Goal: Task Accomplishment & Management: Use online tool/utility

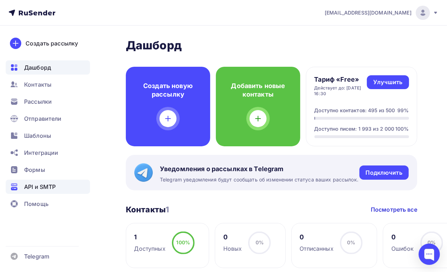
click at [43, 187] on span "API и SMTP" at bounding box center [40, 186] width 32 height 9
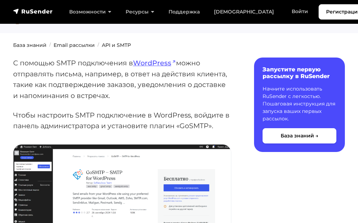
scroll to position [71, 0]
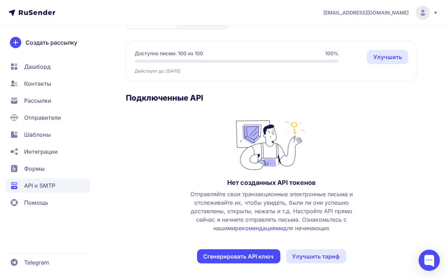
scroll to position [56, 0]
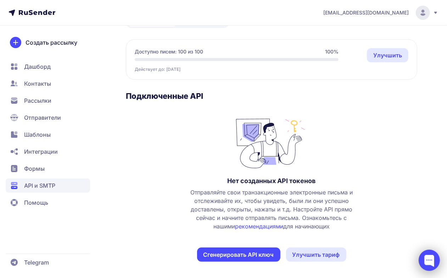
click at [432, 259] on div at bounding box center [429, 260] width 21 height 21
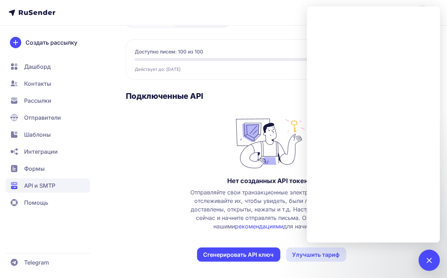
click at [44, 182] on span "API и SMTP" at bounding box center [39, 186] width 31 height 9
click at [51, 45] on span "Создать рассылку" at bounding box center [52, 42] width 52 height 9
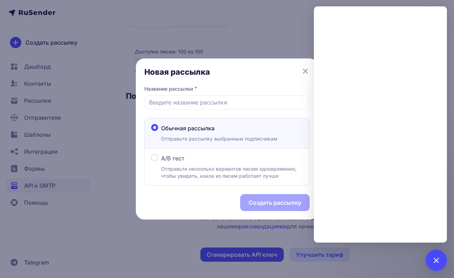
click at [301, 72] on icon at bounding box center [305, 71] width 9 height 9
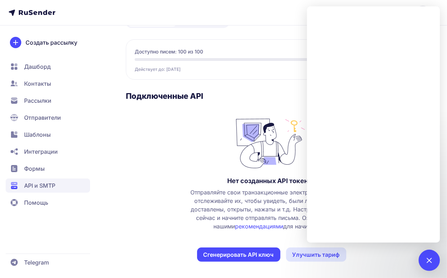
click at [262, 36] on div "API и SMTP API документация Сгенерировать API ключ API SMTP Доступно писем: 100…" at bounding box center [271, 130] width 291 height 298
click at [40, 100] on span "Рассылки" at bounding box center [37, 100] width 27 height 9
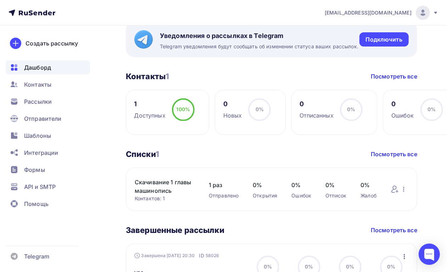
scroll to position [89, 0]
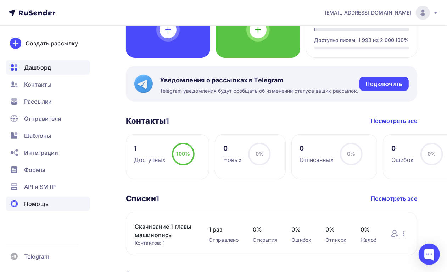
click at [32, 204] on span "Помощь" at bounding box center [36, 203] width 24 height 9
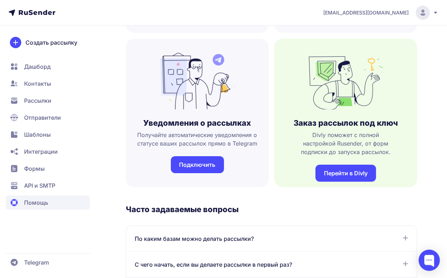
scroll to position [310, 0]
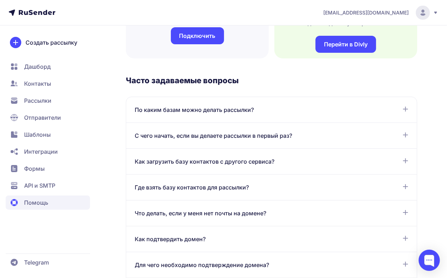
click at [398, 133] on div "С чего начать, если вы делаете рассылки в первый раз?" at bounding box center [272, 136] width 274 height 9
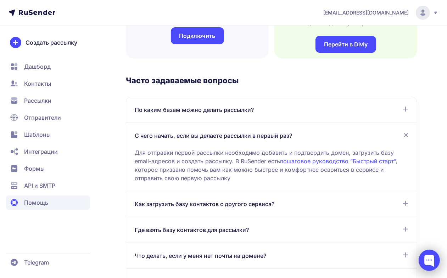
click at [428, 255] on div at bounding box center [429, 260] width 21 height 21
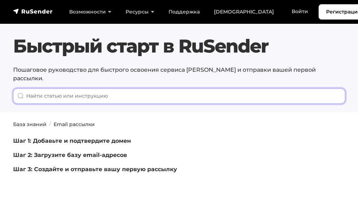
click at [139, 88] on input "When autocomplete results are available use up and down arrows to review and en…" at bounding box center [179, 95] width 332 height 15
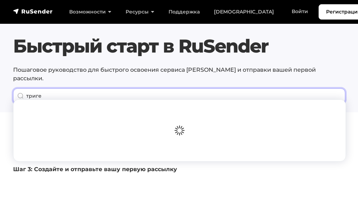
type input "тригер"
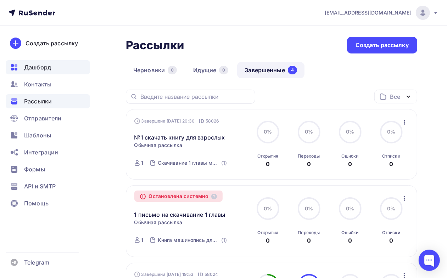
click at [42, 67] on span "Дашборд" at bounding box center [37, 67] width 27 height 9
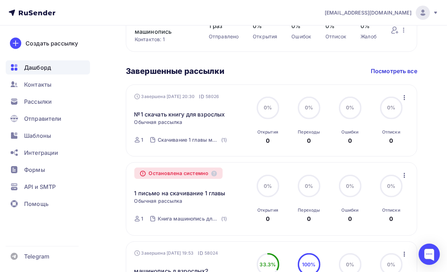
scroll to position [266, 0]
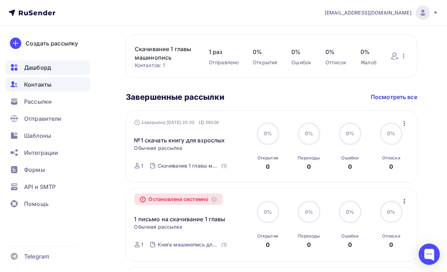
click at [33, 80] on span "Контакты" at bounding box center [37, 84] width 27 height 9
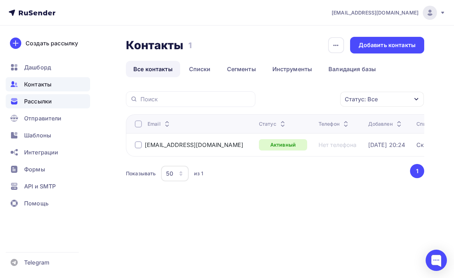
click at [40, 100] on span "Рассылки" at bounding box center [38, 101] width 28 height 9
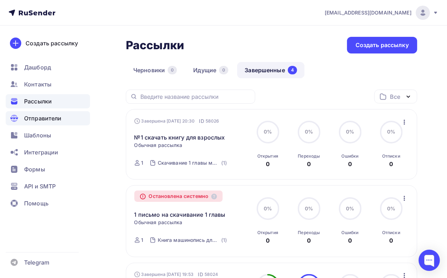
click at [50, 118] on span "Отправители" at bounding box center [43, 118] width 38 height 9
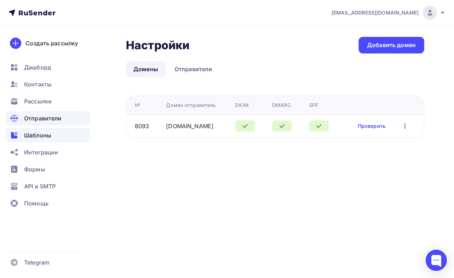
click at [45, 135] on span "Шаблоны" at bounding box center [37, 135] width 27 height 9
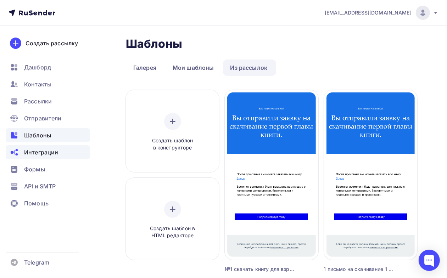
click at [43, 153] on span "Интеграции" at bounding box center [41, 152] width 34 height 9
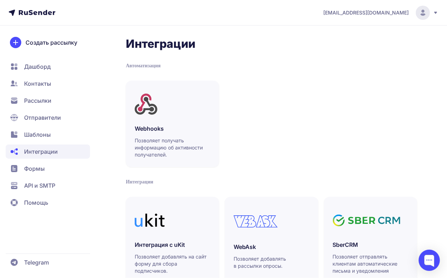
click at [32, 169] on span "Формы" at bounding box center [34, 169] width 21 height 9
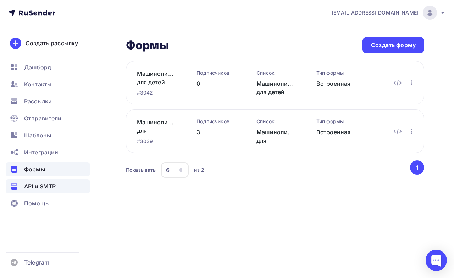
click at [43, 186] on span "API и SMTP" at bounding box center [40, 186] width 32 height 9
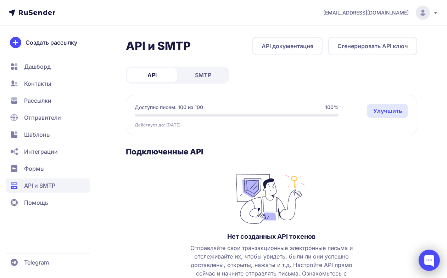
click at [436, 265] on div at bounding box center [429, 260] width 21 height 21
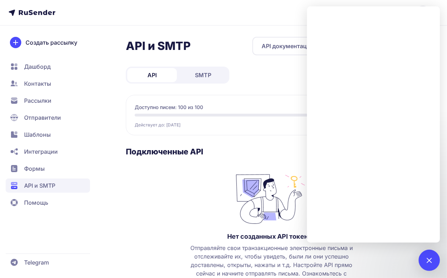
click at [256, 124] on div "Действует до: [DATE] Улучшить" at bounding box center [237, 123] width 204 height 9
click at [199, 74] on span "SMTP" at bounding box center [203, 75] width 16 height 9
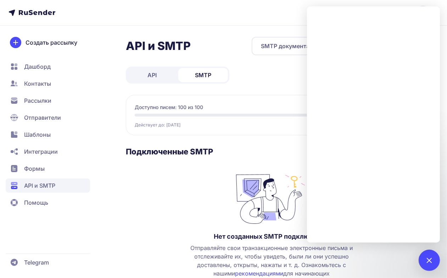
click at [273, 151] on h3 "Подключенные SMTP" at bounding box center [271, 152] width 291 height 10
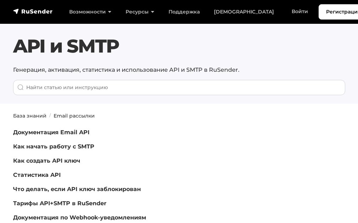
scroll to position [71, 0]
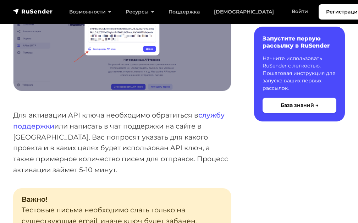
scroll to position [567, 0]
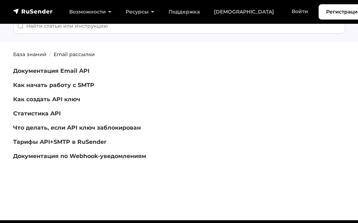
scroll to position [71, 0]
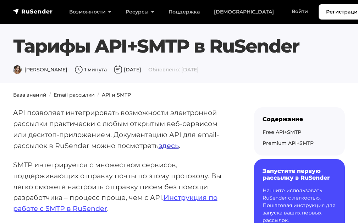
click at [164, 145] on link "здесь" at bounding box center [168, 145] width 20 height 9
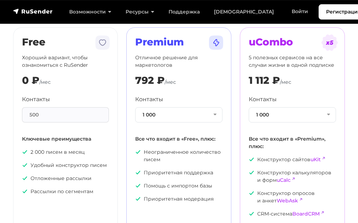
scroll to position [35, 0]
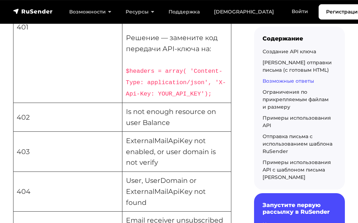
scroll to position [2092, 0]
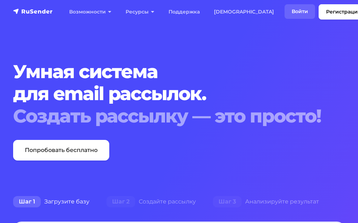
click at [284, 10] on link "Войти" at bounding box center [299, 11] width 30 height 15
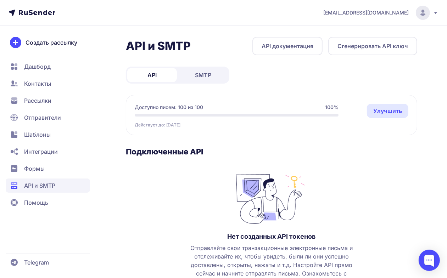
click at [368, 45] on button "Сгенерировать API ключ" at bounding box center [372, 46] width 89 height 18
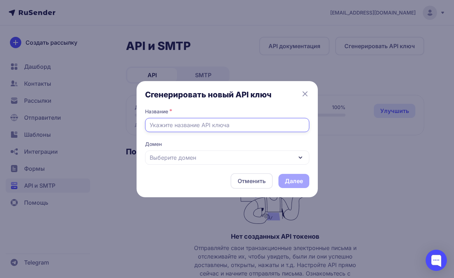
click at [196, 127] on input "text" at bounding box center [227, 125] width 164 height 14
type input "Рассылка 1 глава скач для взрослых"
click at [191, 158] on span "Выберите домен" at bounding box center [173, 158] width 46 height 9
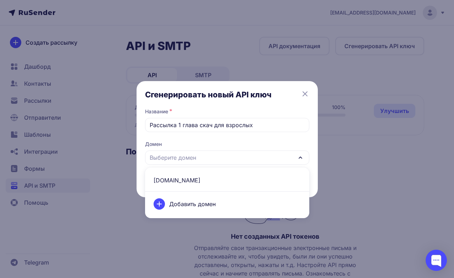
click at [179, 181] on span "natalykay.ru" at bounding box center [227, 180] width 156 height 17
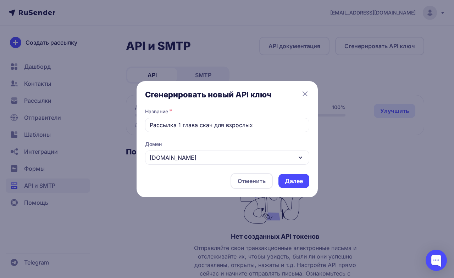
click at [294, 178] on button "Далее" at bounding box center [293, 181] width 31 height 14
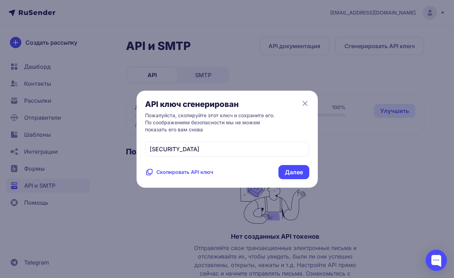
click at [199, 176] on span "Скопировать API ключ" at bounding box center [184, 172] width 57 height 7
click at [151, 177] on icon at bounding box center [149, 172] width 9 height 9
click at [150, 215] on div "API ключ сгенерирован Пожалуйста, скопируйте этот ключ и сохраните его. По сооб…" at bounding box center [227, 139] width 454 height 278
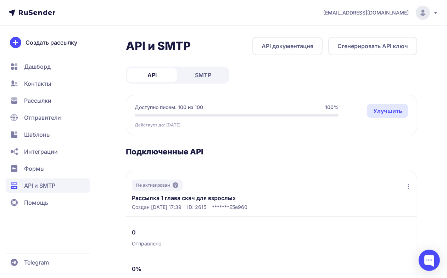
click at [286, 208] on div "Создан 08.09.2025, 17:39 ID: 2615 ******* E5e960" at bounding box center [271, 207] width 279 height 7
click at [187, 197] on link "Рассылка 1 глава скач для взрослых" at bounding box center [187, 198] width 110 height 9
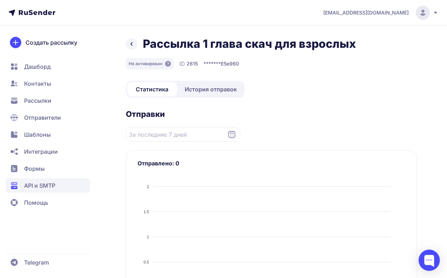
click at [134, 43] on icon at bounding box center [131, 44] width 9 height 9
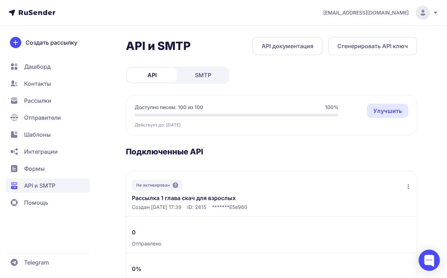
click at [406, 185] on icon at bounding box center [409, 187] width 6 height 6
click at [372, 217] on span "Удалить" at bounding box center [365, 217] width 23 height 9
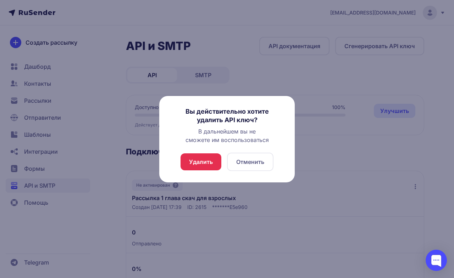
click at [202, 158] on button "Удалить" at bounding box center [200, 162] width 41 height 17
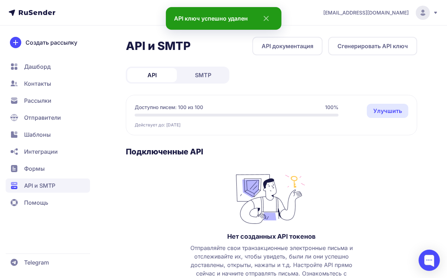
click at [373, 43] on button "Сгенерировать API ключ" at bounding box center [372, 46] width 89 height 18
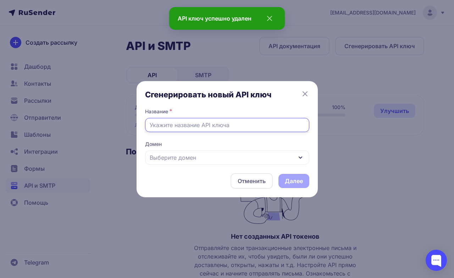
click at [201, 130] on input "text" at bounding box center [227, 125] width 164 height 14
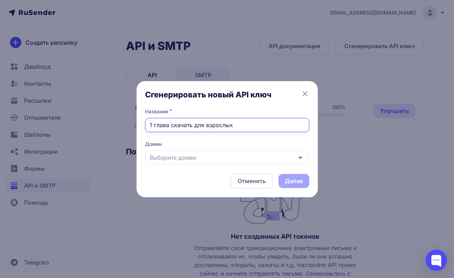
type input "1 глава скачать для взрослых"
click at [199, 157] on div "Выберите домен" at bounding box center [227, 158] width 164 height 14
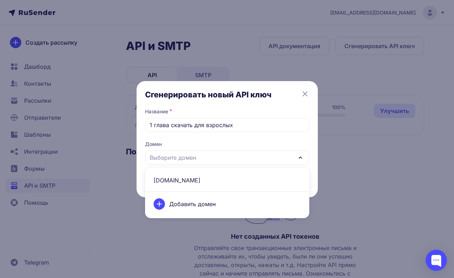
click at [180, 180] on span "natalykay.ru" at bounding box center [227, 180] width 156 height 17
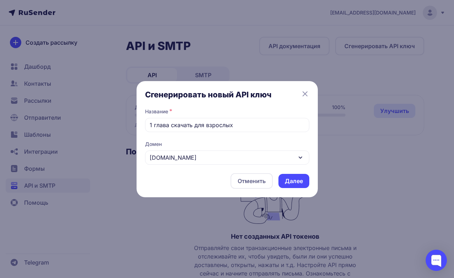
click at [292, 180] on button "Далее" at bounding box center [293, 181] width 31 height 14
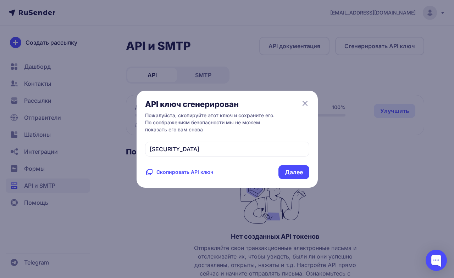
click at [151, 177] on icon at bounding box center [149, 172] width 9 height 9
click at [294, 179] on button "Далее" at bounding box center [293, 172] width 31 height 14
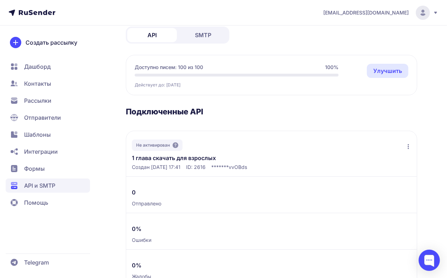
scroll to position [21, 0]
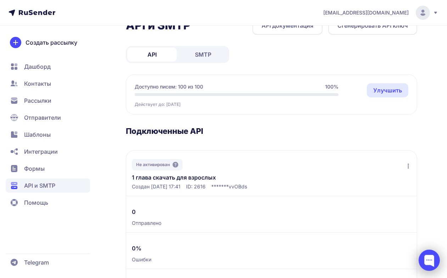
click at [428, 259] on div at bounding box center [429, 260] width 21 height 21
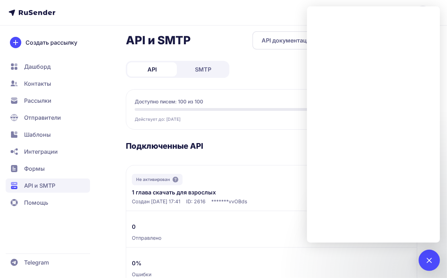
scroll to position [0, 0]
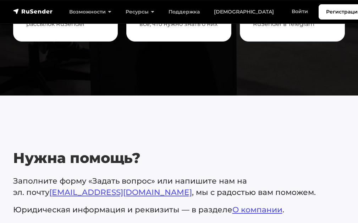
scroll to position [355, 0]
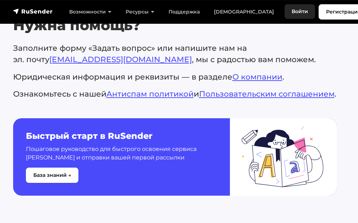
click at [284, 12] on link "Войти" at bounding box center [299, 11] width 30 height 15
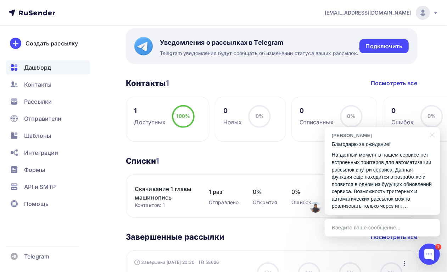
scroll to position [133, 0]
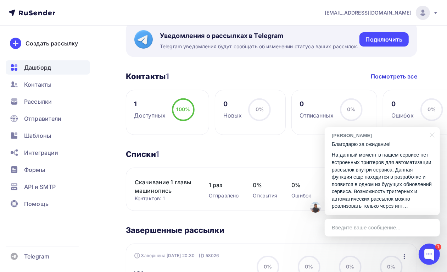
click at [407, 201] on p "На данный момент в нашем сервисе нет встроенных триггеров для автоматизации рас…" at bounding box center [382, 180] width 101 height 59
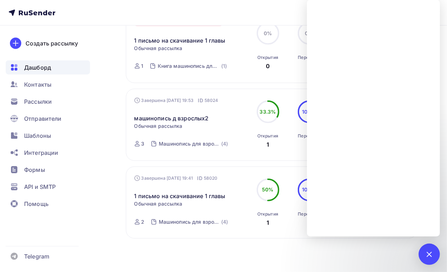
scroll to position [446, 0]
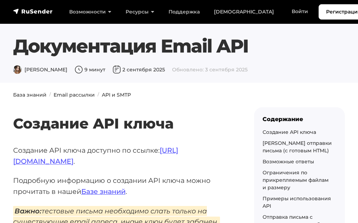
drag, startPoint x: 216, startPoint y: 48, endPoint x: 247, endPoint y: 49, distance: 30.5
click at [247, 49] on h1 "Документация Email API" at bounding box center [179, 46] width 332 height 22
copy h1 "API"
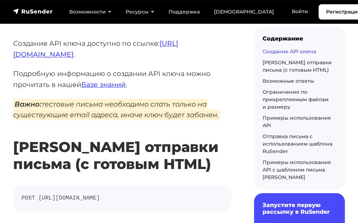
scroll to position [142, 0]
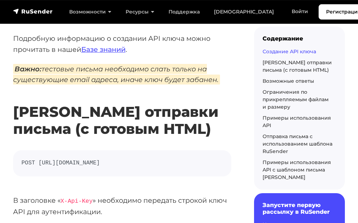
click at [212, 163] on code "POST [URL][DOMAIN_NAME]" at bounding box center [122, 162] width 201 height 9
drag, startPoint x: 210, startPoint y: 162, endPoint x: 38, endPoint y: 157, distance: 172.0
click at [38, 157] on pre "POST [URL][DOMAIN_NAME]" at bounding box center [122, 163] width 218 height 26
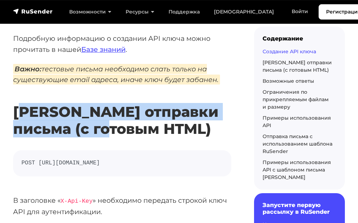
drag, startPoint x: 18, startPoint y: 108, endPoint x: 116, endPoint y: 128, distance: 99.7
click at [116, 128] on h2 "[PERSON_NAME] отправки письма (с готовым HTML)" at bounding box center [122, 109] width 218 height 55
drag, startPoint x: 14, startPoint y: 106, endPoint x: 138, endPoint y: 128, distance: 126.5
click at [138, 128] on h2 "Роут отправки письма (с готовым HTML)" at bounding box center [122, 109] width 218 height 55
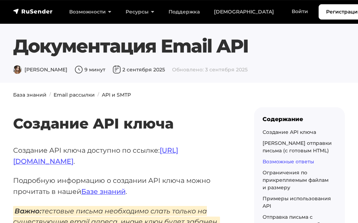
scroll to position [2092, 0]
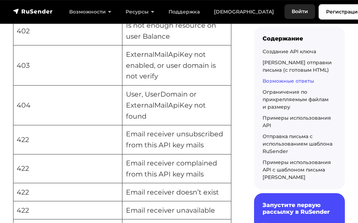
click at [284, 11] on link "Войти" at bounding box center [299, 11] width 30 height 15
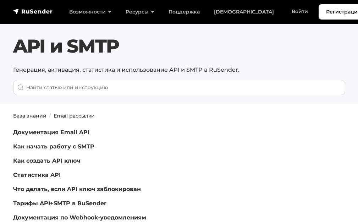
scroll to position [71, 0]
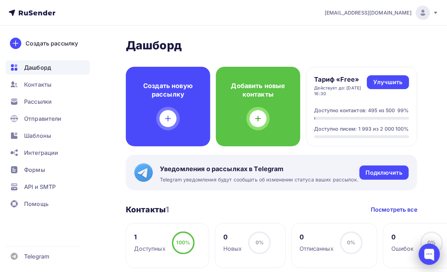
click at [434, 259] on div at bounding box center [429, 253] width 21 height 21
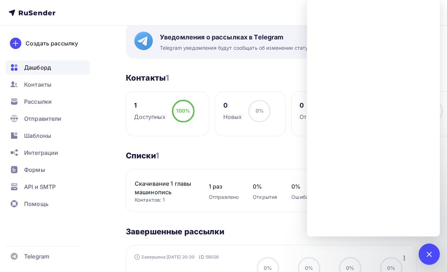
scroll to position [133, 0]
